Goal: Task Accomplishment & Management: Complete application form

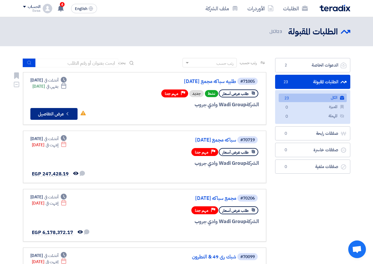
click at [46, 115] on button "Check details عرض التفاصيل" at bounding box center [53, 114] width 47 height 12
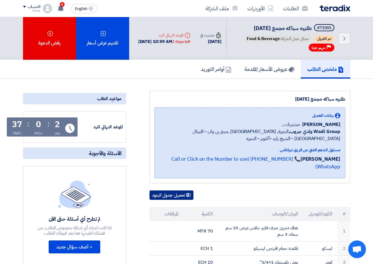
click at [177, 200] on button "تحميل جدول البنود" at bounding box center [171, 195] width 44 height 9
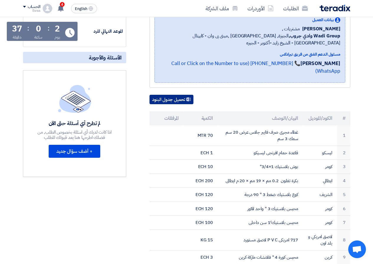
scroll to position [88, 0]
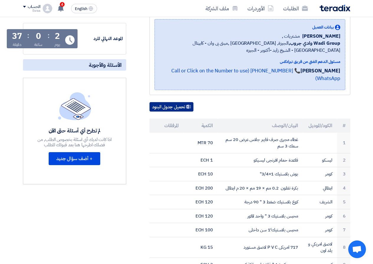
click at [163, 112] on button "تحميل جدول البنود" at bounding box center [171, 106] width 44 height 9
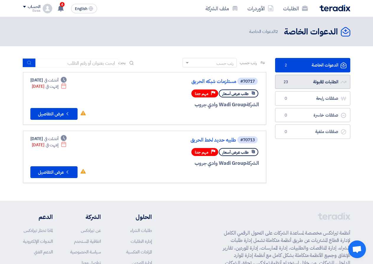
click at [321, 78] on link "الطلبات المقبولة الطلبات المقبولة 23" at bounding box center [312, 82] width 75 height 14
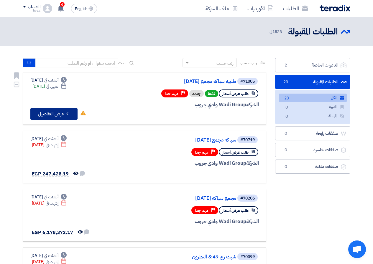
click at [49, 114] on button "Check details عرض التفاصيل" at bounding box center [53, 114] width 47 height 12
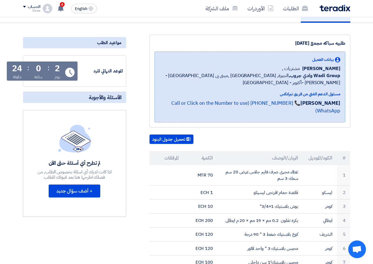
scroll to position [59, 0]
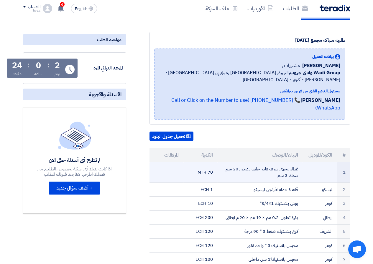
click at [166, 175] on td at bounding box center [166, 172] width 34 height 21
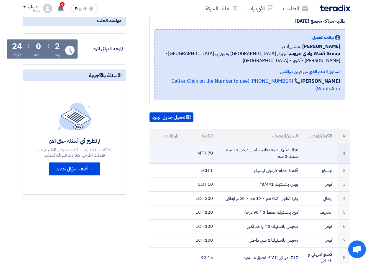
scroll to position [68, 0]
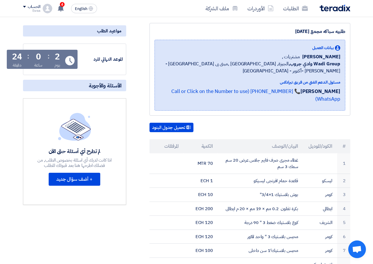
click at [351, 250] on span "Open chat" at bounding box center [357, 250] width 18 height 18
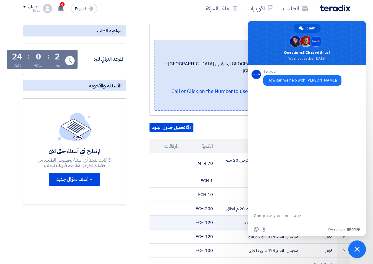
click at [216, 230] on td "120 ECH" at bounding box center [200, 223] width 34 height 14
click at [355, 246] on span "Close chat" at bounding box center [357, 250] width 18 height 18
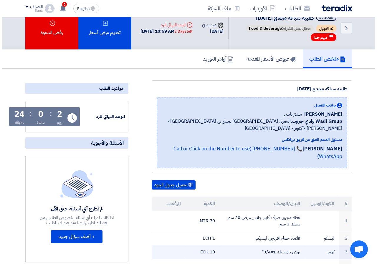
scroll to position [9, 0]
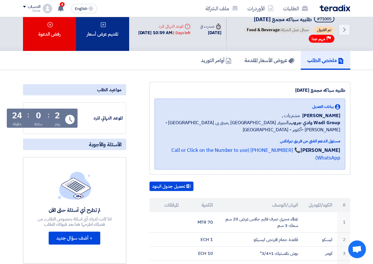
click at [112, 51] on div "تقديم عرض أسعار" at bounding box center [102, 29] width 53 height 43
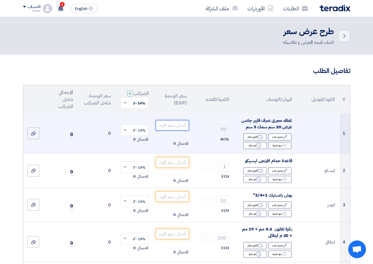
click at [178, 127] on input "number" at bounding box center [172, 125] width 33 height 11
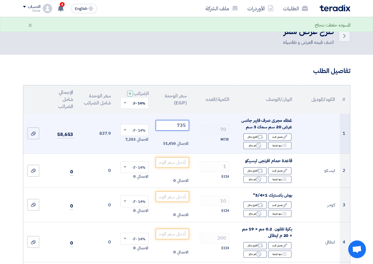
type input "734"
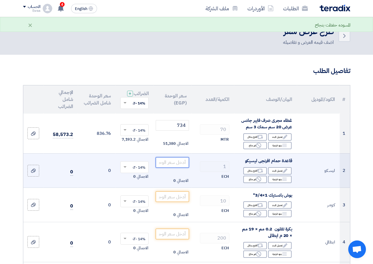
click at [179, 168] on input "number" at bounding box center [172, 162] width 33 height 11
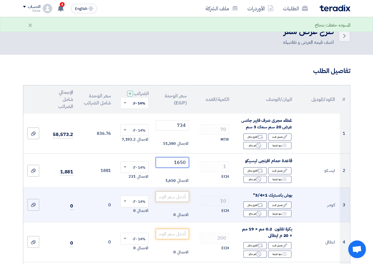
type input "1650"
click at [173, 200] on input "number" at bounding box center [172, 196] width 33 height 11
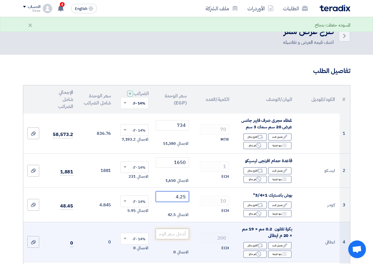
type input "4.25"
click at [180, 237] on input "number" at bounding box center [172, 234] width 33 height 11
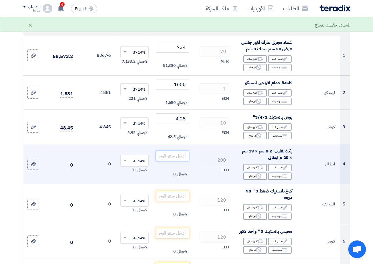
scroll to position [147, 0]
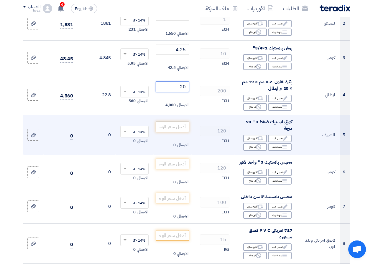
type input "20"
click at [171, 127] on input "number" at bounding box center [172, 127] width 33 height 11
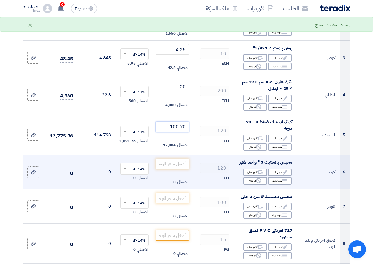
type input "100.70"
click at [173, 168] on input "number" at bounding box center [172, 164] width 33 height 11
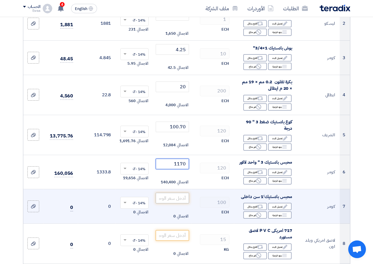
type input "1170"
click at [185, 204] on input "number" at bounding box center [172, 198] width 33 height 11
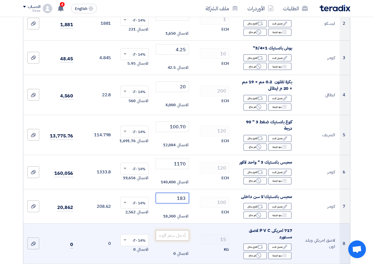
type input "183"
click at [174, 241] on input "number" at bounding box center [172, 235] width 33 height 11
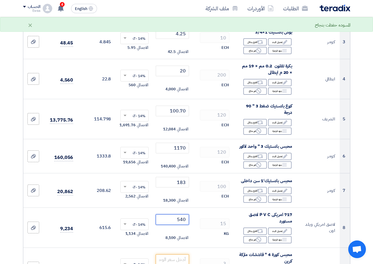
scroll to position [265, 0]
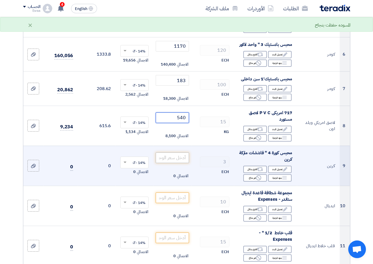
type input "540"
click at [176, 159] on input "number" at bounding box center [172, 158] width 33 height 11
type input "0"
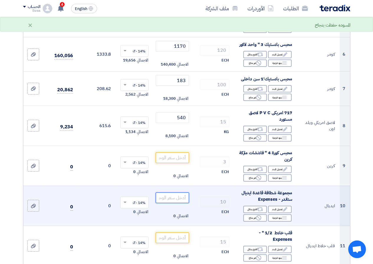
click at [181, 203] on input "number" at bounding box center [172, 198] width 33 height 11
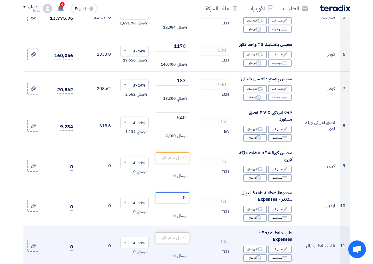
type input "0"
click at [174, 240] on input "number" at bounding box center [172, 238] width 33 height 11
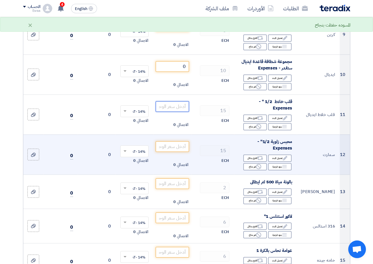
scroll to position [412, 0]
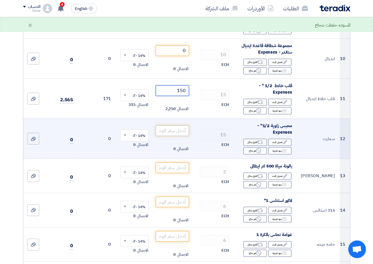
type input "150"
click at [176, 136] on input "number" at bounding box center [172, 130] width 33 height 11
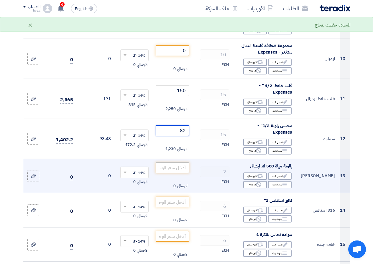
type input "82"
click at [181, 171] on input "number" at bounding box center [172, 168] width 33 height 11
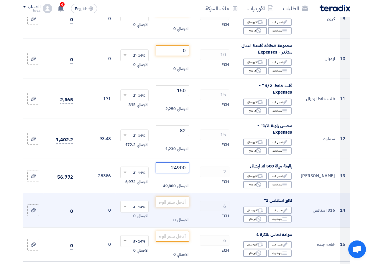
type input "24900"
click at [181, 212] on td "الاجمالي 0" at bounding box center [172, 210] width 38 height 34
click at [182, 207] on input "number" at bounding box center [172, 202] width 33 height 11
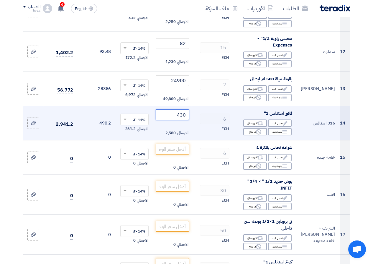
scroll to position [501, 0]
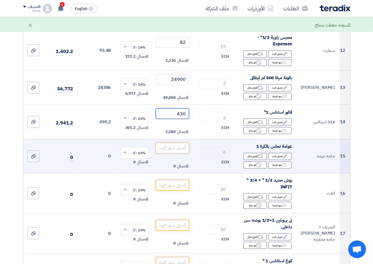
type input "430"
click at [178, 153] on input "number" at bounding box center [172, 148] width 33 height 11
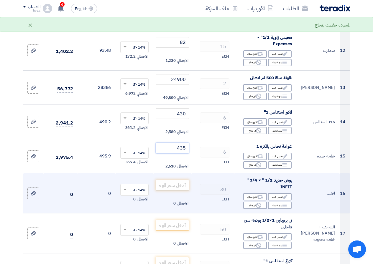
type input "435"
click at [184, 191] on input "number" at bounding box center [172, 185] width 33 height 11
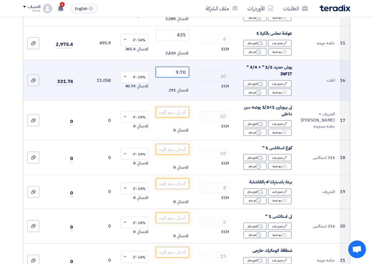
scroll to position [619, 0]
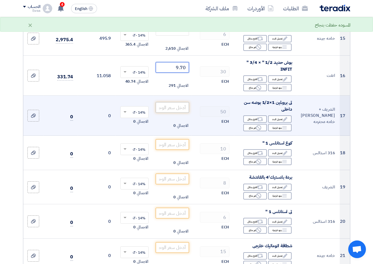
type input "9.70"
click at [166, 111] on input "number" at bounding box center [172, 107] width 33 height 11
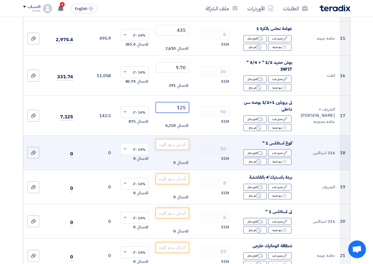
type input "125"
click at [171, 145] on input "number" at bounding box center [172, 144] width 33 height 11
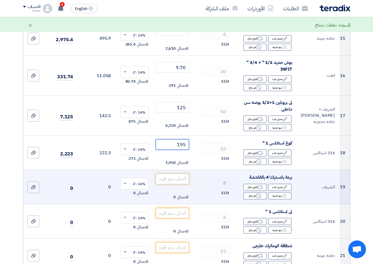
type input "195"
click at [181, 184] on input "number" at bounding box center [172, 179] width 33 height 11
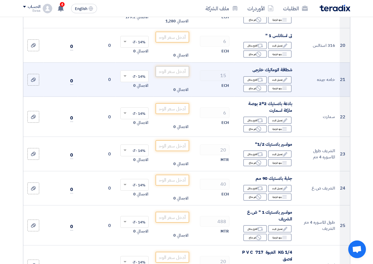
scroll to position [795, 0]
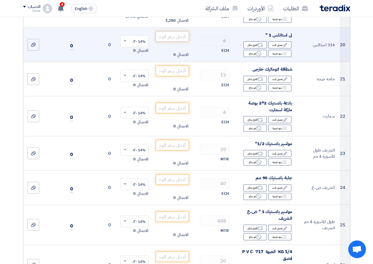
type input "160"
click at [176, 37] on input "number" at bounding box center [172, 36] width 33 height 11
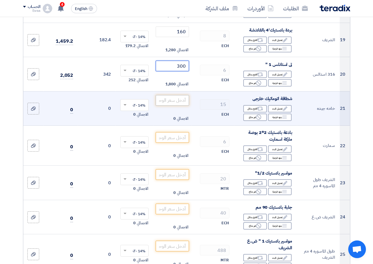
type input "300"
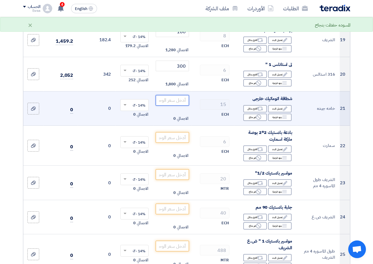
click at [178, 101] on input "number" at bounding box center [172, 100] width 33 height 11
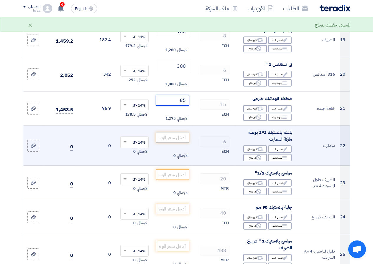
type input "85"
click at [172, 142] on input "number" at bounding box center [172, 137] width 33 height 11
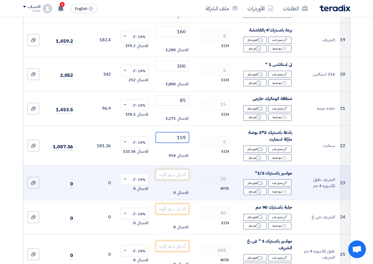
type input "159"
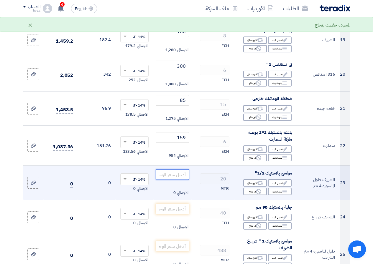
click at [183, 179] on input "number" at bounding box center [172, 174] width 33 height 11
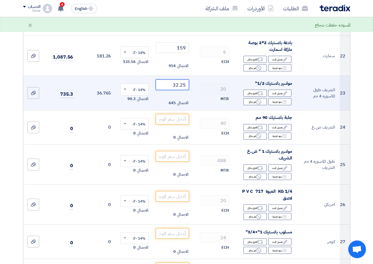
scroll to position [884, 0]
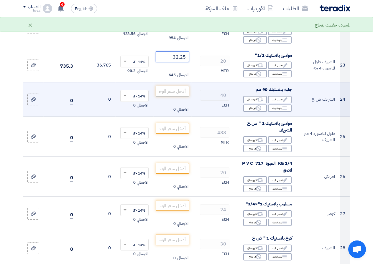
type input "32.25"
click at [179, 97] on input "number" at bounding box center [172, 91] width 33 height 11
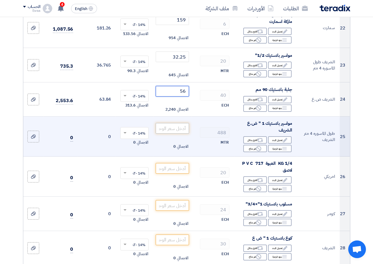
type input "56"
click at [177, 134] on input "number" at bounding box center [172, 128] width 33 height 11
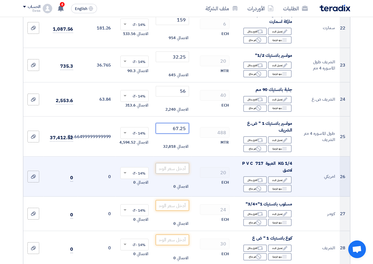
type input "67.25"
click at [182, 173] on input "number" at bounding box center [172, 168] width 33 height 11
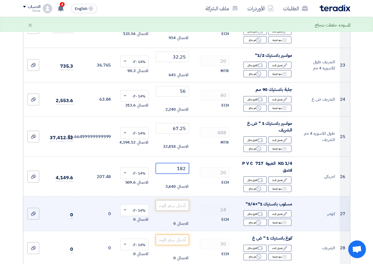
type input "182"
click at [179, 209] on input "number" at bounding box center [172, 205] width 33 height 11
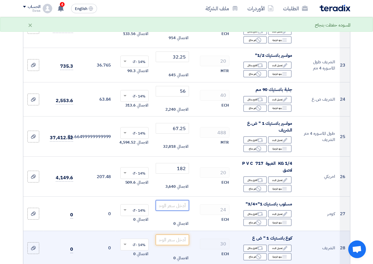
scroll to position [972, 0]
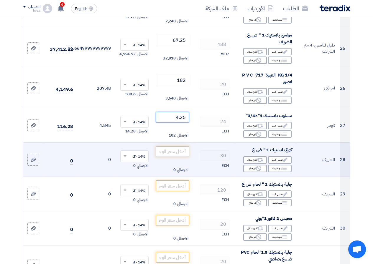
type input "4.25"
click at [182, 157] on input "number" at bounding box center [172, 151] width 33 height 11
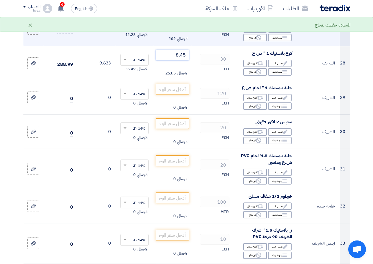
scroll to position [1090, 0]
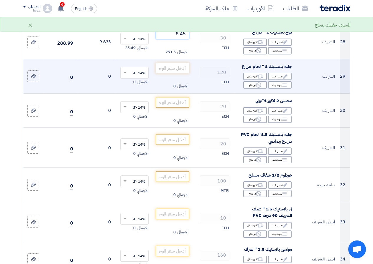
type input "8.45"
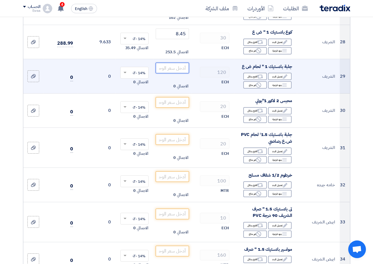
click at [177, 72] on input "number" at bounding box center [172, 68] width 33 height 11
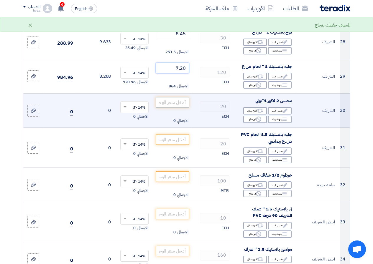
type input "7.20"
click at [184, 107] on input "number" at bounding box center [172, 102] width 33 height 11
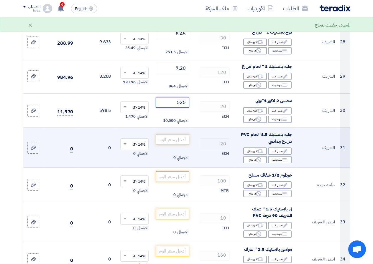
type input "525"
click at [175, 143] on input "number" at bounding box center [172, 139] width 33 height 11
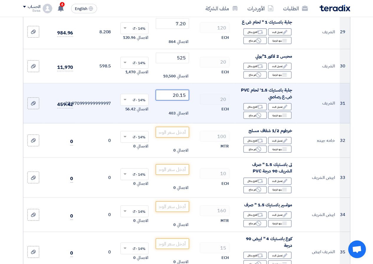
scroll to position [1149, 0]
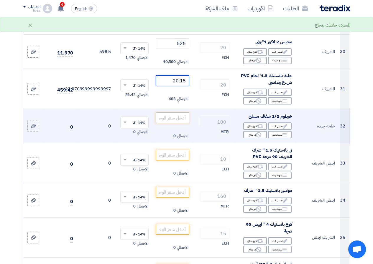
type input "20.15"
click at [180, 123] on input "number" at bounding box center [172, 118] width 33 height 11
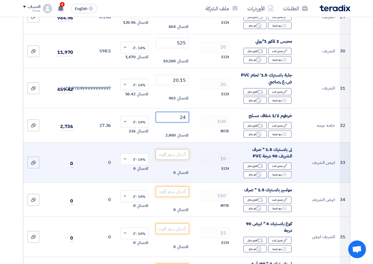
scroll to position [1178, 0]
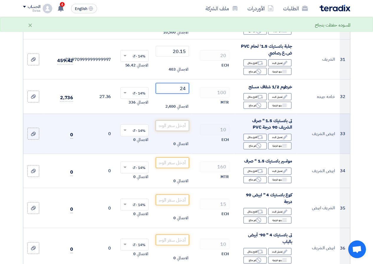
type input "24"
click at [176, 131] on input "number" at bounding box center [172, 125] width 33 height 11
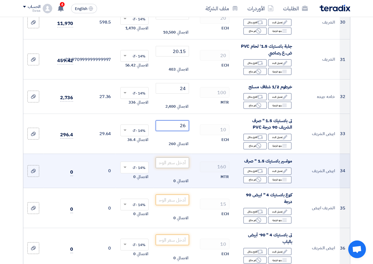
type input "26"
click at [187, 168] on input "number" at bounding box center [172, 163] width 33 height 11
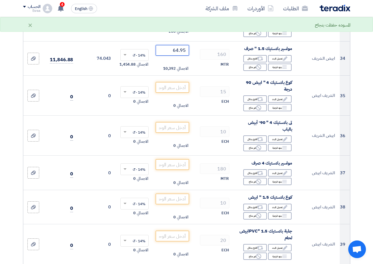
scroll to position [1296, 0]
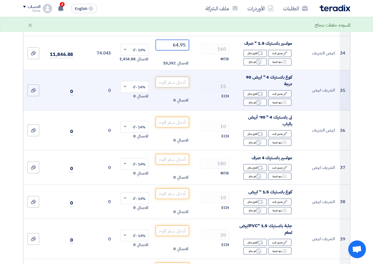
type input "64.95"
click at [179, 87] on input "number" at bounding box center [172, 82] width 33 height 11
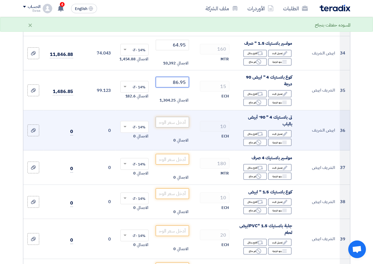
type input "86.95"
click at [177, 125] on input "number" at bounding box center [172, 122] width 33 height 11
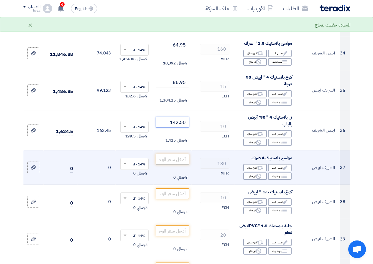
type input "142.50"
click at [179, 165] on input "number" at bounding box center [172, 159] width 33 height 11
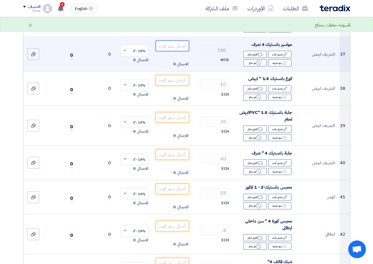
scroll to position [1414, 0]
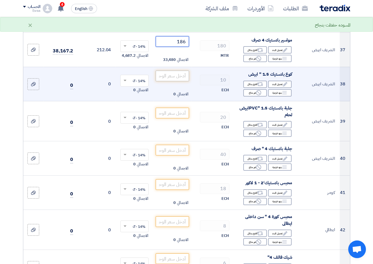
type input "186"
click at [169, 80] on input "number" at bounding box center [172, 76] width 33 height 11
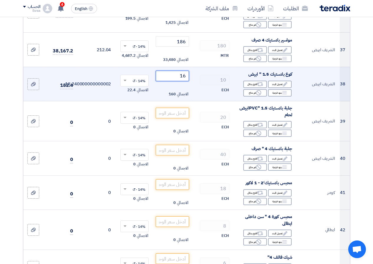
type input "16"
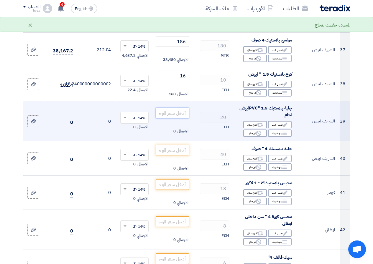
click at [168, 117] on input "number" at bounding box center [172, 113] width 33 height 11
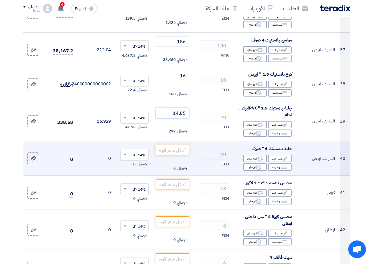
type input "14.85"
click at [176, 153] on input "number" at bounding box center [172, 150] width 33 height 11
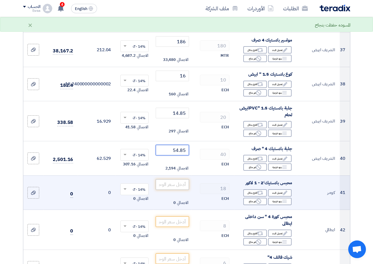
type input "54.85"
click at [184, 190] on input "number" at bounding box center [172, 184] width 33 height 11
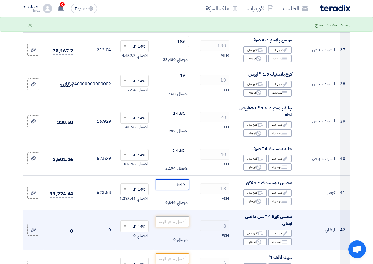
type input "547"
click at [176, 226] on input "number" at bounding box center [172, 222] width 33 height 11
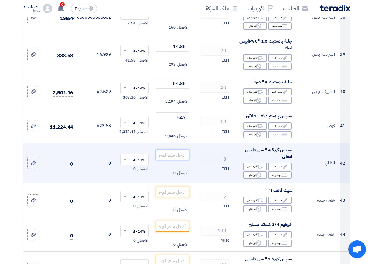
scroll to position [1502, 0]
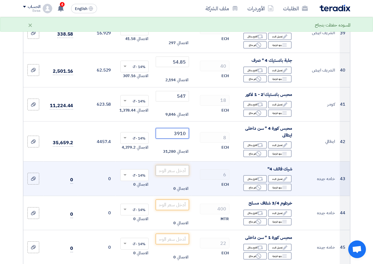
type input "3910"
click at [174, 176] on input "number" at bounding box center [172, 170] width 33 height 11
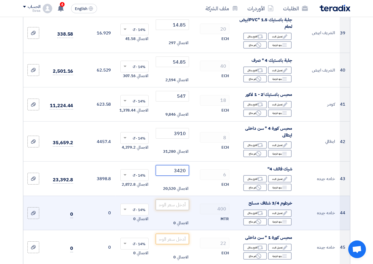
type input "3420"
click at [183, 206] on input "number" at bounding box center [172, 205] width 33 height 11
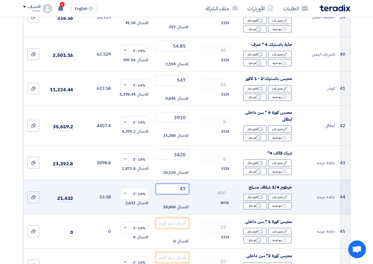
scroll to position [1591, 0]
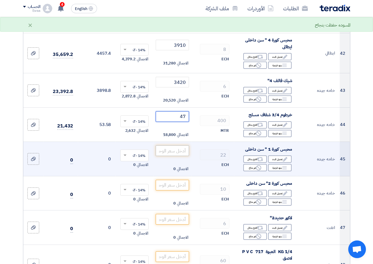
type input "47"
click at [181, 155] on input "number" at bounding box center [172, 151] width 33 height 11
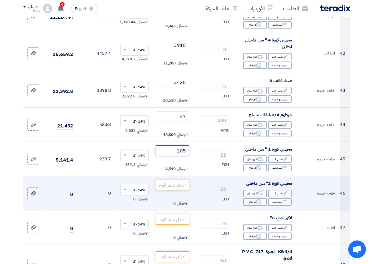
type input "205"
click at [178, 189] on input "number" at bounding box center [172, 185] width 33 height 11
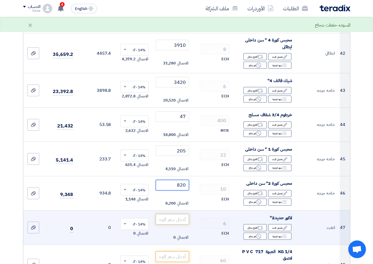
type input "820"
click at [179, 222] on input "number" at bounding box center [172, 219] width 33 height 11
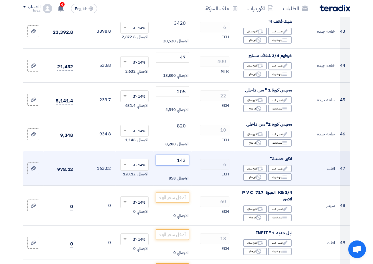
scroll to position [1679, 0]
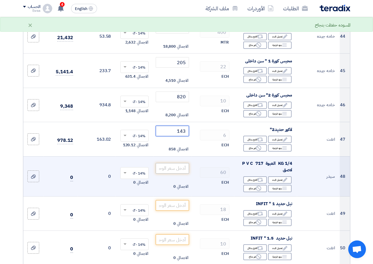
type input "143"
click at [182, 171] on input "number" at bounding box center [172, 168] width 33 height 11
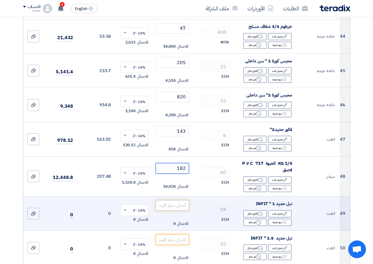
type input "182"
click at [175, 207] on input "number" at bounding box center [172, 205] width 33 height 11
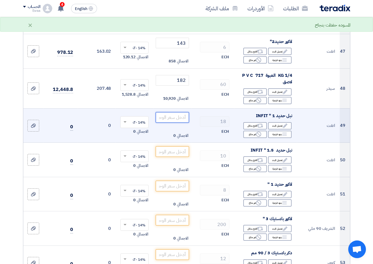
scroll to position [1768, 0]
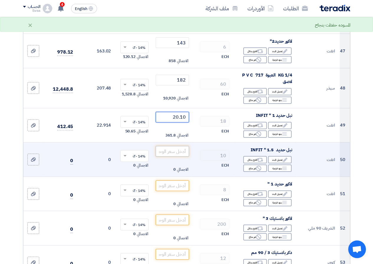
type input "20.10"
click at [179, 156] on input "number" at bounding box center [172, 151] width 33 height 11
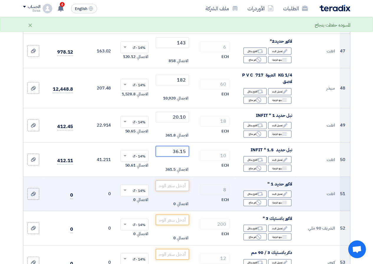
type input "36.15"
click at [172, 191] on input "number" at bounding box center [172, 186] width 33 height 11
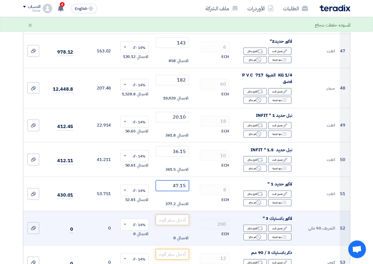
type input "47.15"
click at [181, 225] on input "number" at bounding box center [172, 220] width 33 height 11
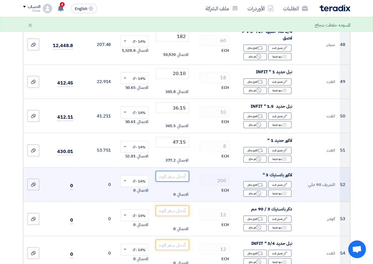
scroll to position [1827, 0]
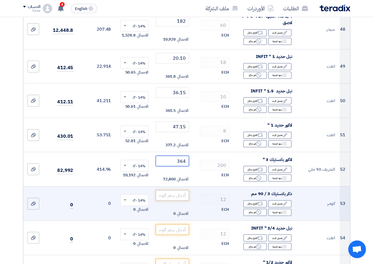
type input "364"
click at [179, 201] on input "number" at bounding box center [172, 195] width 33 height 11
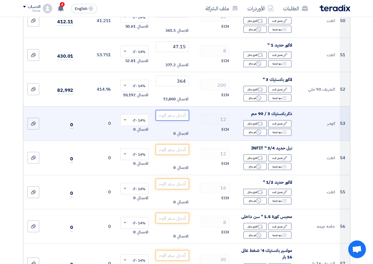
scroll to position [1915, 0]
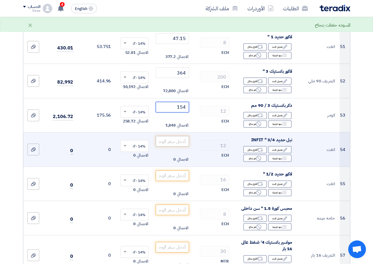
type input "154"
click at [181, 144] on input "number" at bounding box center [172, 141] width 33 height 11
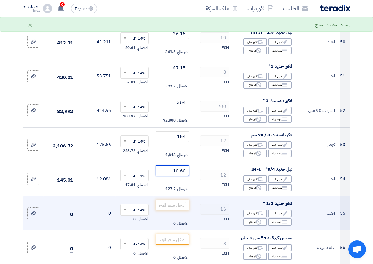
type input "10.60"
click at [176, 211] on input "number" at bounding box center [172, 205] width 33 height 11
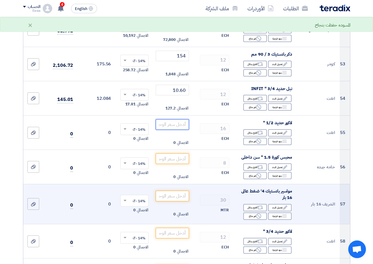
scroll to position [1974, 0]
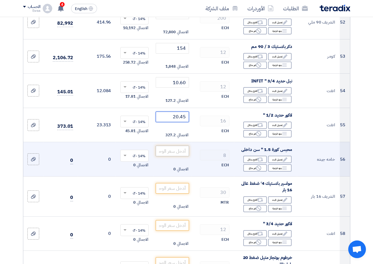
type input "20.45"
click at [178, 153] on input "number" at bounding box center [172, 151] width 33 height 11
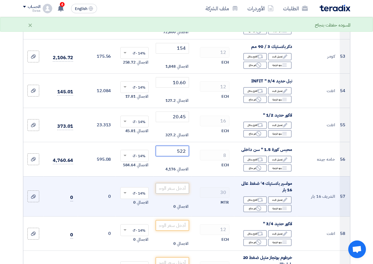
type input "522"
click at [183, 194] on input "number" at bounding box center [172, 188] width 33 height 11
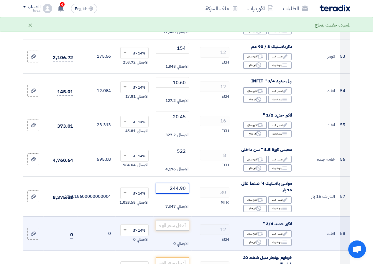
type input "244.90"
click at [173, 231] on input "number" at bounding box center [172, 225] width 33 height 11
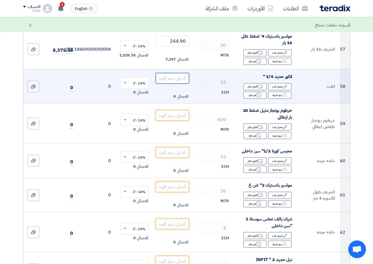
scroll to position [2151, 0]
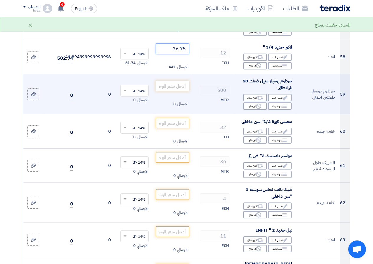
type input "36.75"
click at [182, 91] on input "number" at bounding box center [172, 86] width 33 height 11
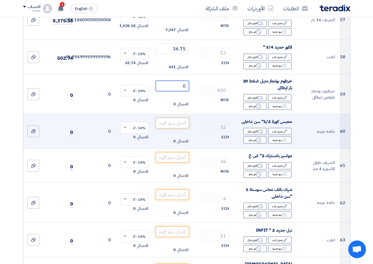
type input "0"
click at [180, 127] on input "number" at bounding box center [172, 123] width 33 height 11
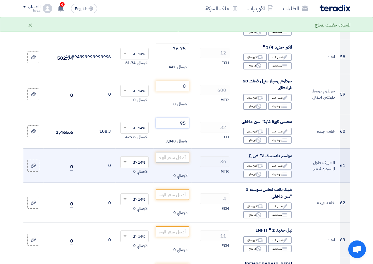
type input "95"
click at [179, 157] on input "number" at bounding box center [172, 157] width 33 height 11
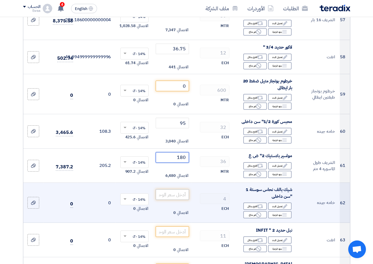
type input "180"
click at [178, 200] on input "number" at bounding box center [172, 194] width 33 height 11
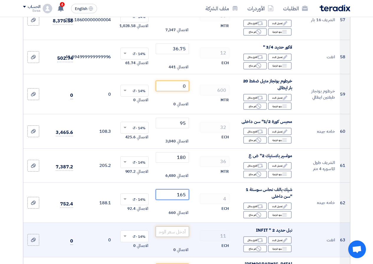
type input "165"
click at [176, 235] on input "number" at bounding box center [172, 232] width 33 height 11
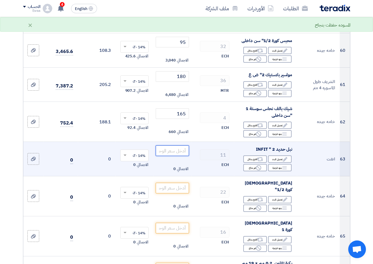
scroll to position [2239, 0]
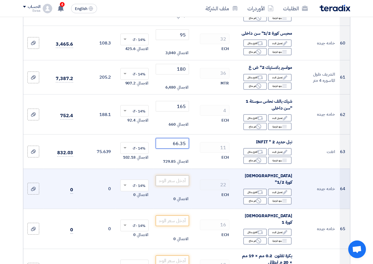
type input "66.35"
click at [176, 184] on input "number" at bounding box center [172, 181] width 33 height 11
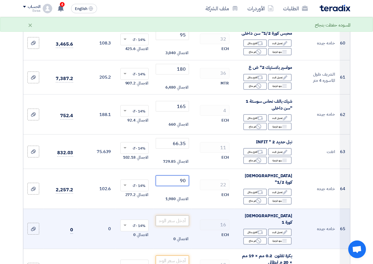
type input "90"
click at [175, 217] on input "number" at bounding box center [172, 221] width 33 height 11
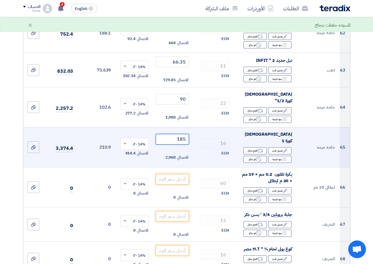
scroll to position [2327, 0]
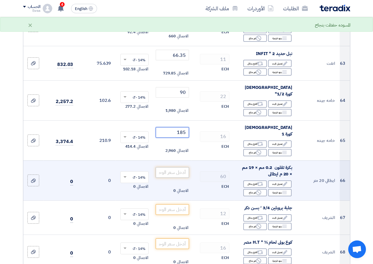
type input "185"
click at [180, 167] on input "number" at bounding box center [172, 172] width 33 height 11
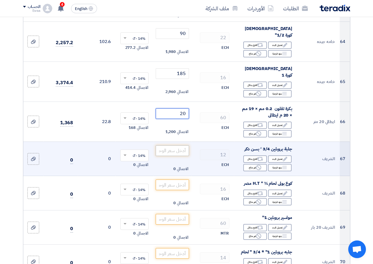
type input "20"
click at [182, 146] on input "number" at bounding box center [172, 151] width 33 height 11
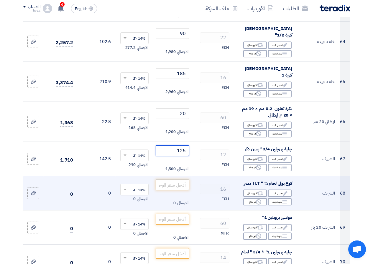
type input "125"
click at [170, 180] on input "number" at bounding box center [172, 185] width 33 height 11
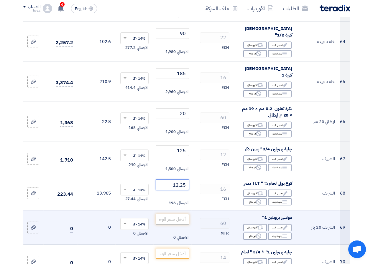
type input "12.25"
click at [173, 214] on input "number" at bounding box center [172, 219] width 33 height 11
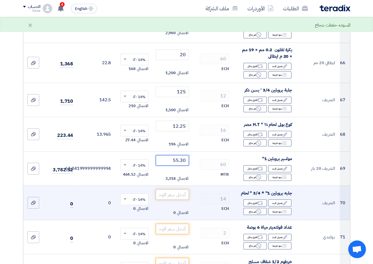
type input "55.30"
click at [176, 189] on input "number" at bounding box center [172, 194] width 33 height 11
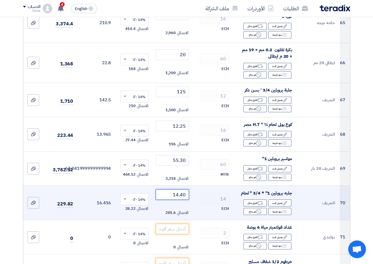
scroll to position [2504, 0]
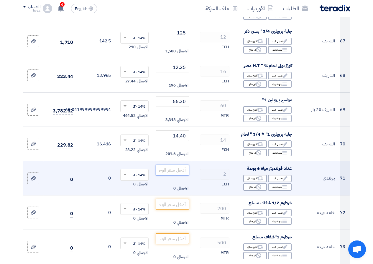
click at [167, 169] on input "number" at bounding box center [172, 170] width 33 height 11
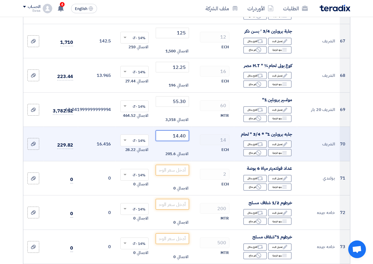
click at [171, 131] on input "14.40" at bounding box center [172, 136] width 33 height 11
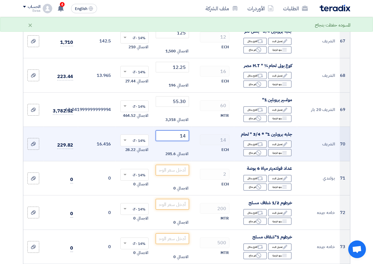
type input "1"
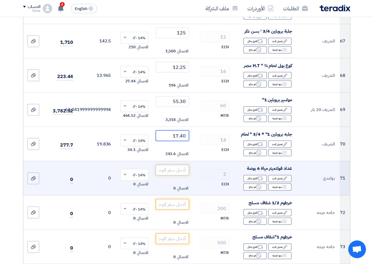
type input "17.40"
click at [180, 167] on input "number" at bounding box center [172, 170] width 33 height 11
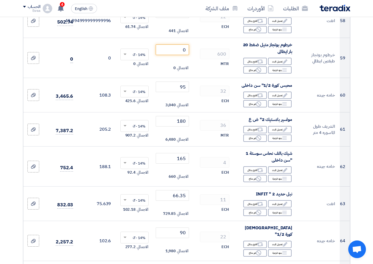
scroll to position [2151, 0]
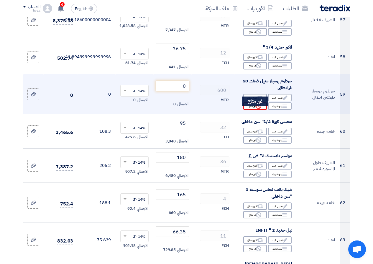
type input "25500"
click at [262, 110] on div "Reject غير متاح" at bounding box center [255, 106] width 24 height 7
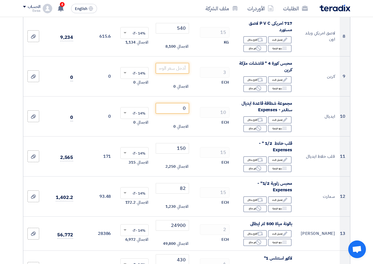
scroll to position [354, 0]
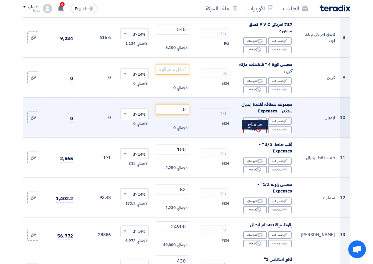
click at [260, 132] on use at bounding box center [258, 129] width 5 height 5
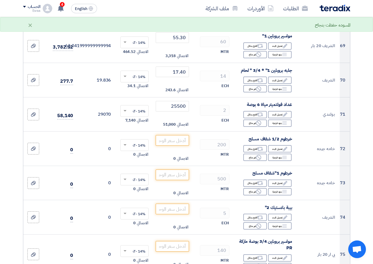
scroll to position [2592, 0]
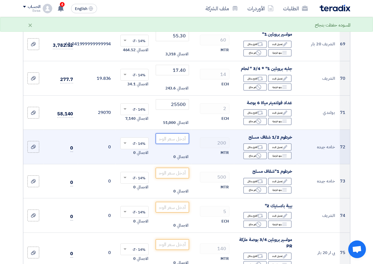
click at [164, 134] on input "number" at bounding box center [172, 138] width 33 height 11
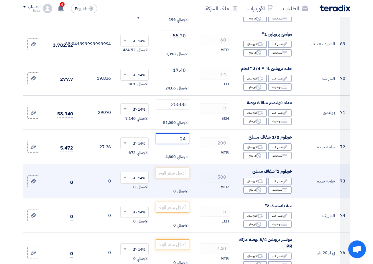
type input "24"
click at [184, 168] on input "number" at bounding box center [172, 173] width 33 height 11
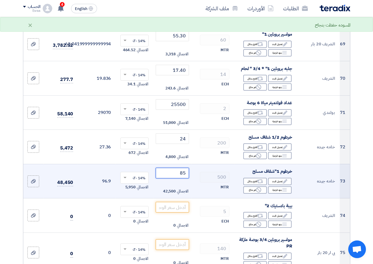
type input "8"
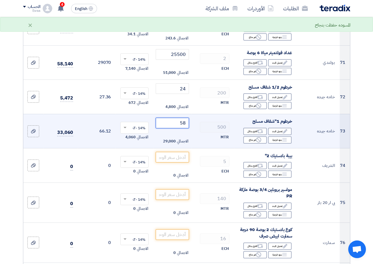
scroll to position [2651, 0]
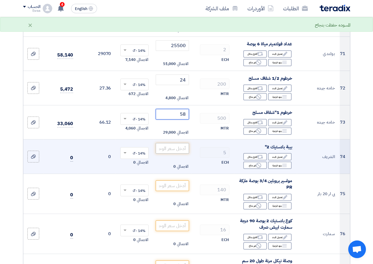
type input "58"
click at [166, 143] on input "number" at bounding box center [172, 148] width 33 height 11
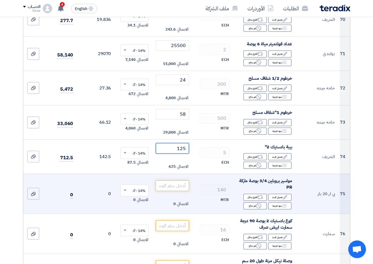
type input "125"
click at [181, 181] on input "number" at bounding box center [172, 186] width 33 height 11
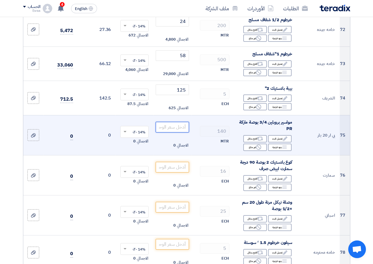
scroll to position [2710, 0]
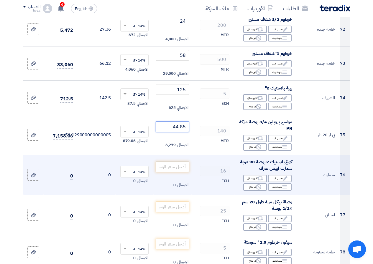
type input "44.85"
click at [179, 162] on input "number" at bounding box center [172, 167] width 33 height 11
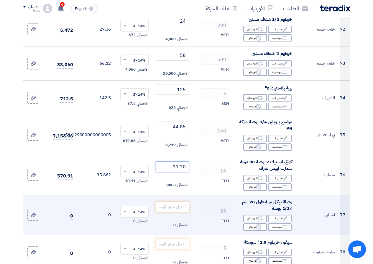
type input "31.30"
click at [174, 202] on input "number" at bounding box center [172, 207] width 33 height 11
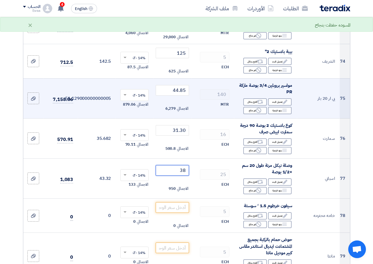
scroll to position [2799, 0]
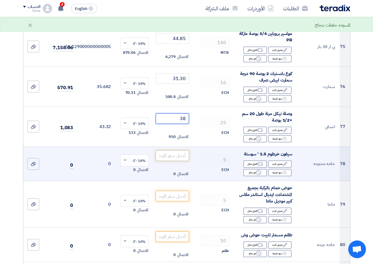
type input "38"
click at [171, 151] on input "number" at bounding box center [172, 156] width 33 height 11
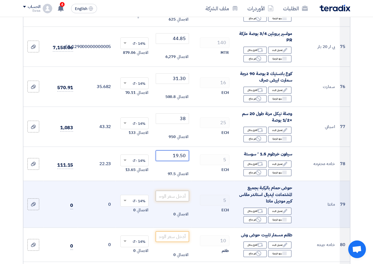
type input "19.50"
click at [184, 191] on input "number" at bounding box center [172, 196] width 33 height 11
click at [248, 216] on div "Reject غير متاح" at bounding box center [255, 219] width 24 height 7
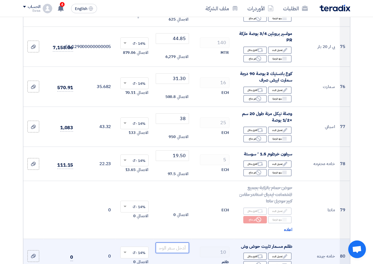
click at [174, 245] on input "number" at bounding box center [172, 248] width 33 height 11
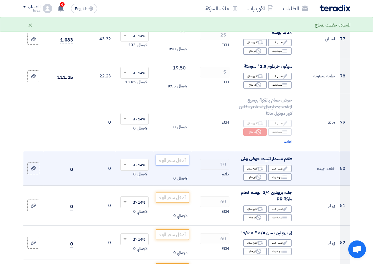
scroll to position [2887, 0]
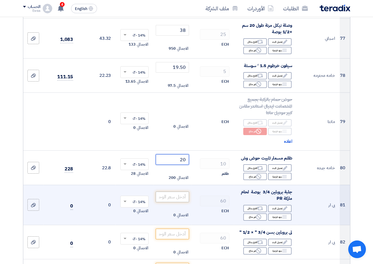
type input "20"
click at [175, 192] on input "number" at bounding box center [172, 197] width 33 height 11
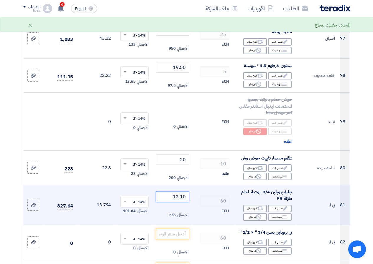
scroll to position [2946, 0]
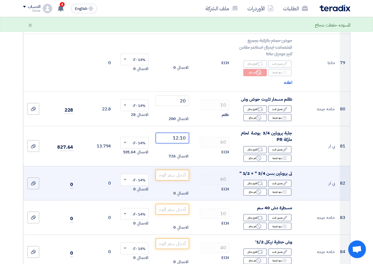
type input "12.10"
click at [175, 176] on td "الاجمالي 0" at bounding box center [172, 183] width 38 height 34
click at [179, 170] on input "number" at bounding box center [172, 175] width 33 height 11
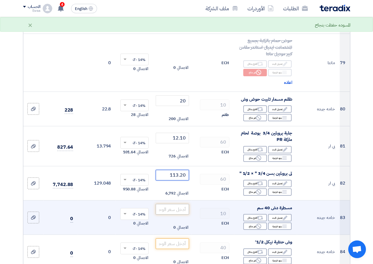
type input "113.20"
click at [179, 204] on input "number" at bounding box center [172, 209] width 33 height 11
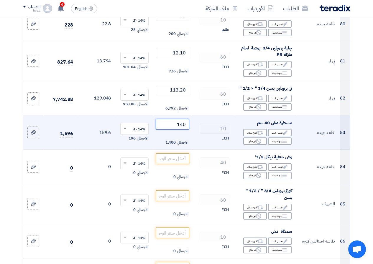
scroll to position [3034, 0]
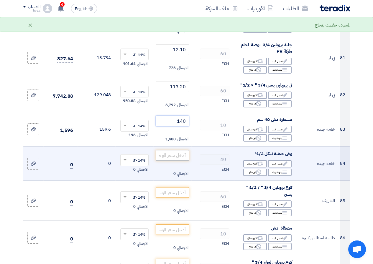
type input "140"
click at [185, 152] on input "number" at bounding box center [172, 155] width 33 height 11
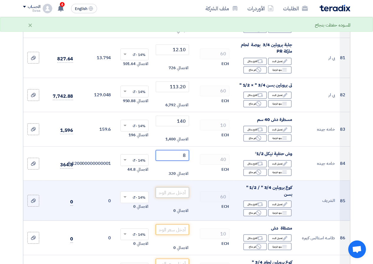
type input "8"
click at [165, 188] on input "number" at bounding box center [172, 192] width 33 height 11
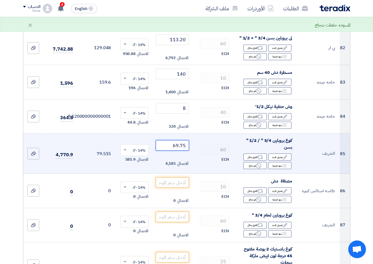
scroll to position [3093, 0]
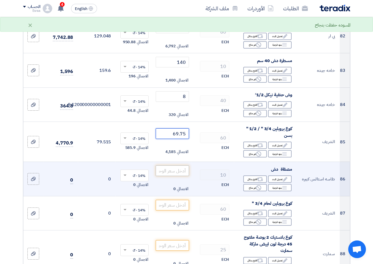
type input "69.75"
click at [185, 166] on input "number" at bounding box center [172, 171] width 33 height 11
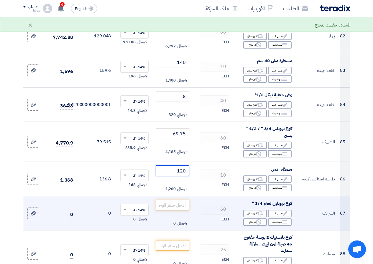
type input "120"
click at [178, 200] on input "number" at bounding box center [172, 205] width 33 height 11
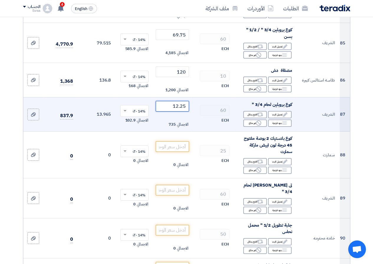
scroll to position [3211, 0]
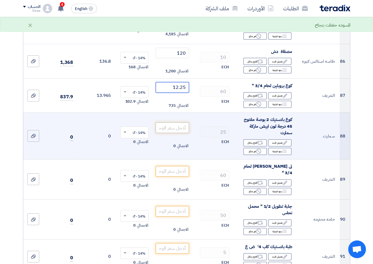
type input "12.25"
click at [166, 123] on input "number" at bounding box center [172, 128] width 33 height 11
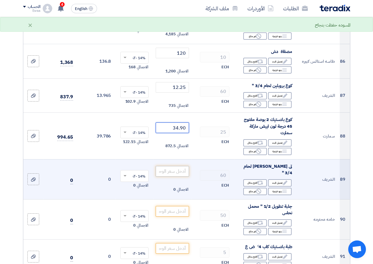
type input "34.90"
click at [169, 166] on input "number" at bounding box center [172, 171] width 33 height 11
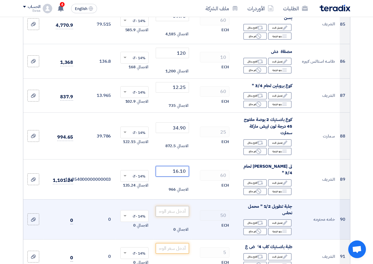
type input "16.10"
click at [181, 206] on input "number" at bounding box center [172, 211] width 33 height 11
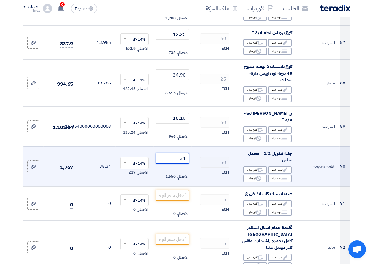
scroll to position [3300, 0]
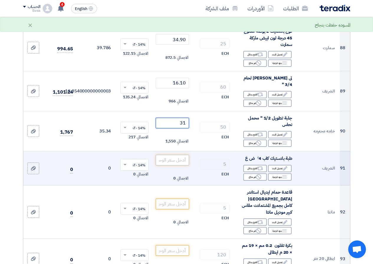
type input "31"
click at [176, 155] on input "number" at bounding box center [172, 160] width 33 height 11
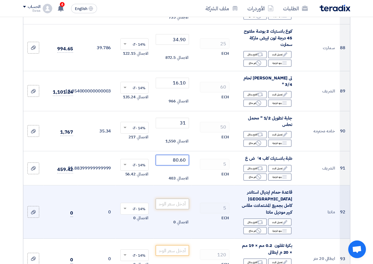
type input "80.60"
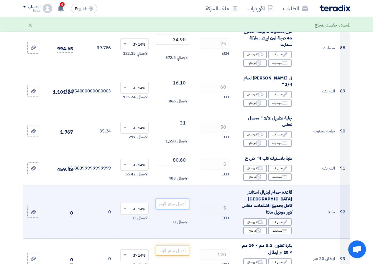
click at [176, 199] on input "number" at bounding box center [172, 204] width 33 height 11
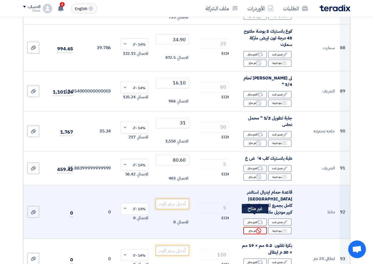
click at [247, 227] on div "Reject غير متاح" at bounding box center [255, 230] width 24 height 7
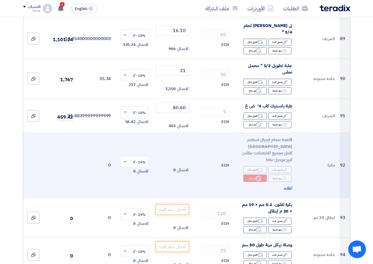
scroll to position [3358, 0]
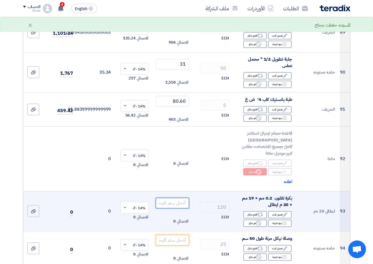
click at [169, 198] on input "number" at bounding box center [172, 203] width 33 height 11
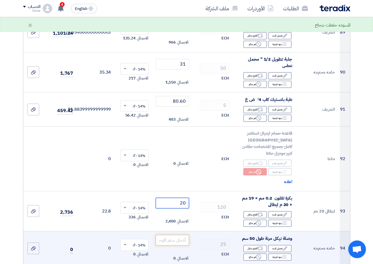
type input "20"
click at [179, 235] on input "number" at bounding box center [172, 240] width 33 height 11
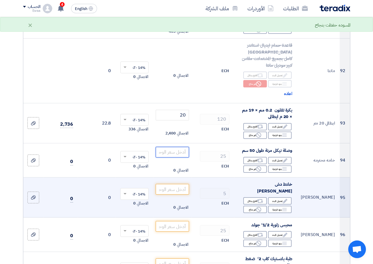
scroll to position [3447, 0]
type input "25"
click at [176, 184] on input "number" at bounding box center [172, 189] width 33 height 11
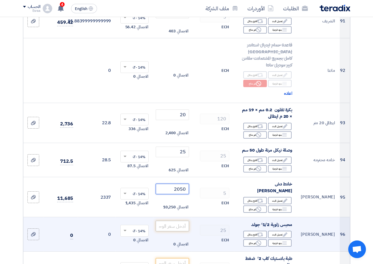
type input "2050"
click at [171, 221] on input "number" at bounding box center [172, 226] width 33 height 11
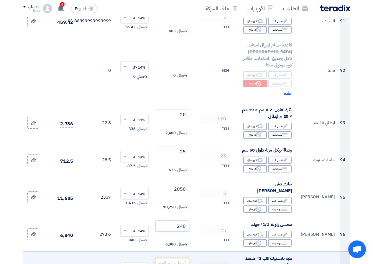
type input "240"
click at [187, 258] on input "number" at bounding box center [172, 263] width 33 height 11
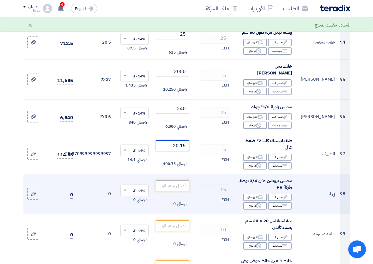
type input "20.15"
click at [181, 181] on input "number" at bounding box center [172, 186] width 33 height 11
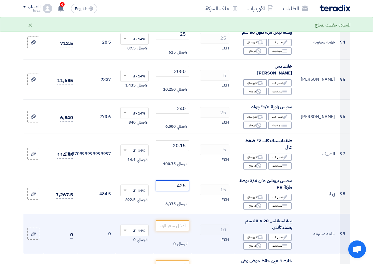
type input "425"
click at [171, 214] on td "الاجمالي 0" at bounding box center [172, 234] width 38 height 40
click at [173, 221] on input "number" at bounding box center [172, 226] width 33 height 11
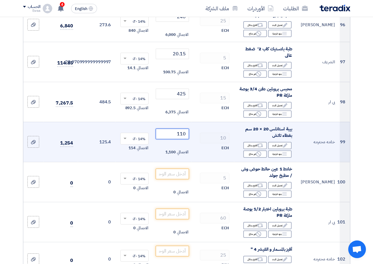
scroll to position [3682, 0]
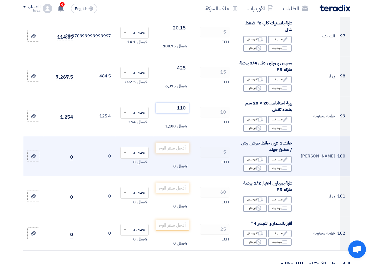
type input "110"
click at [170, 143] on input "number" at bounding box center [172, 148] width 33 height 11
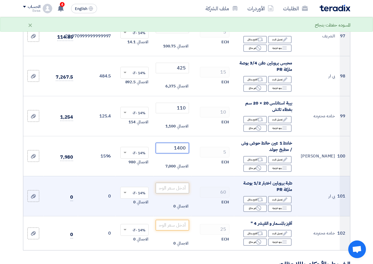
type input "1400"
click at [181, 183] on input "number" at bounding box center [172, 188] width 33 height 11
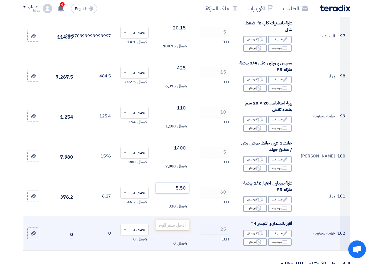
type input "5.50"
click at [176, 220] on input "number" at bounding box center [172, 225] width 33 height 11
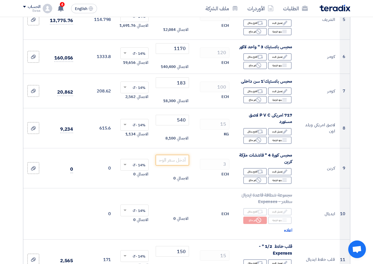
scroll to position [265, 0]
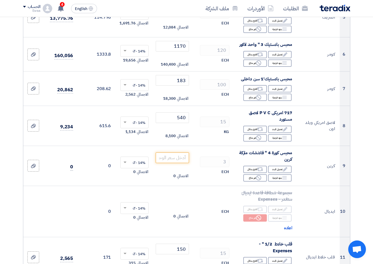
type input "27"
